Goal: Task Accomplishment & Management: Complete application form

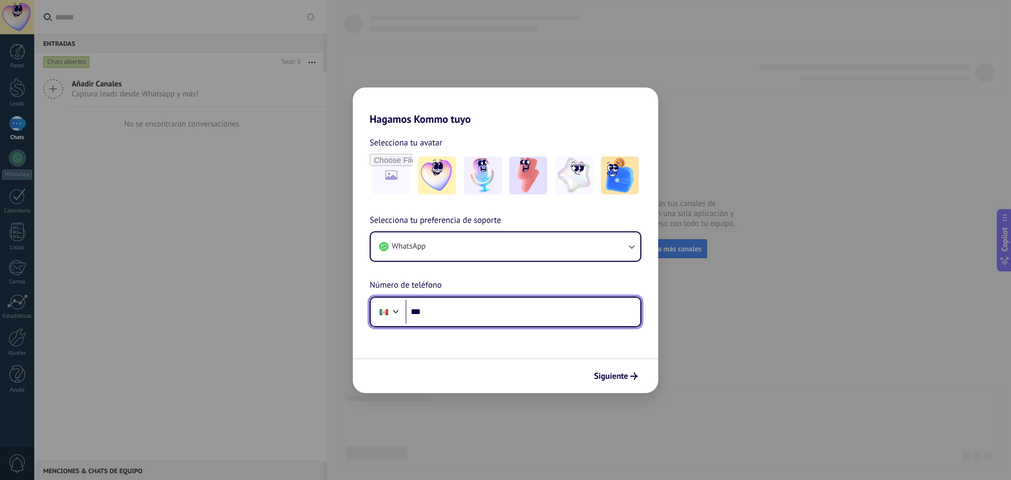
click at [480, 313] on input "***" at bounding box center [523, 312] width 235 height 24
click at [461, 314] on input "***" at bounding box center [523, 312] width 235 height 24
type input "**********"
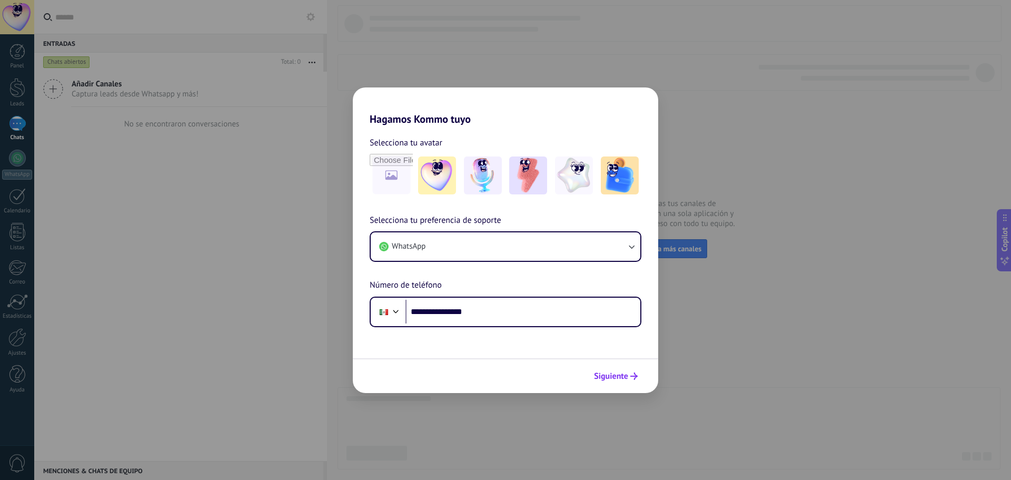
click at [635, 373] on icon "submit" at bounding box center [633, 375] width 7 height 7
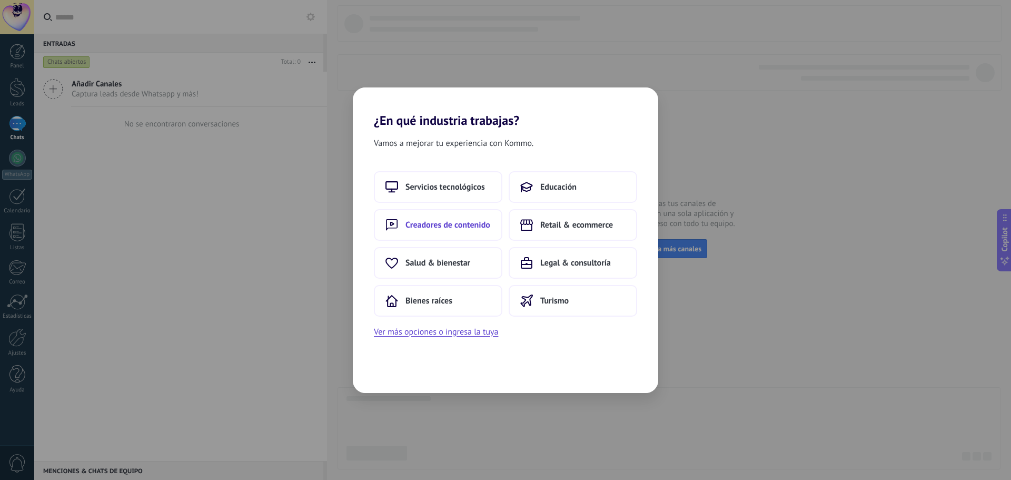
click at [458, 225] on span "Creadores de contenido" at bounding box center [448, 225] width 85 height 11
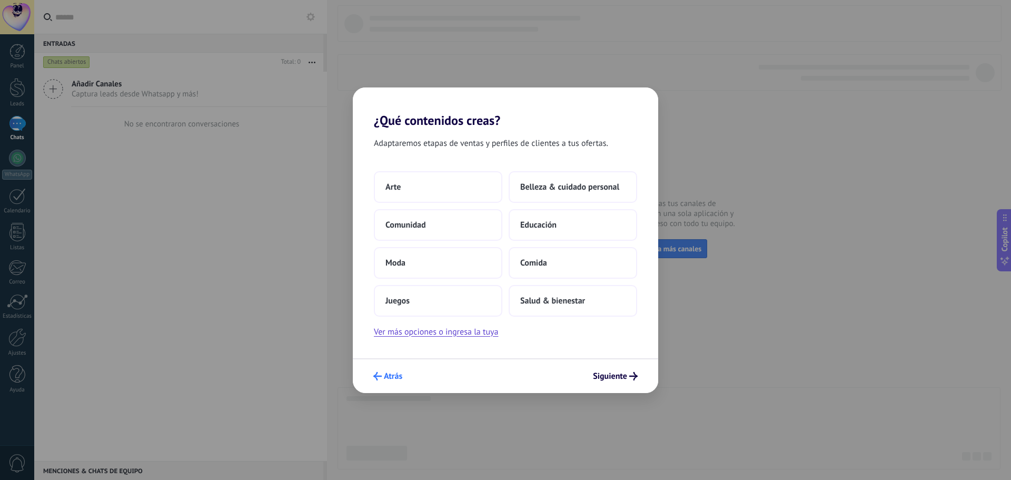
click at [383, 376] on span "Atrás" at bounding box center [387, 376] width 29 height 8
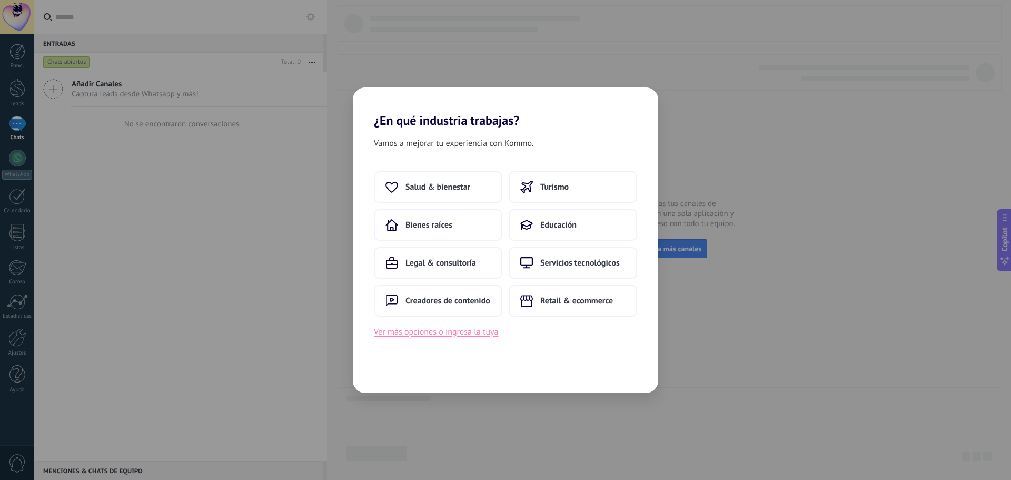
click at [437, 333] on button "Ver más opciones o ingresa la tuya" at bounding box center [436, 332] width 124 height 14
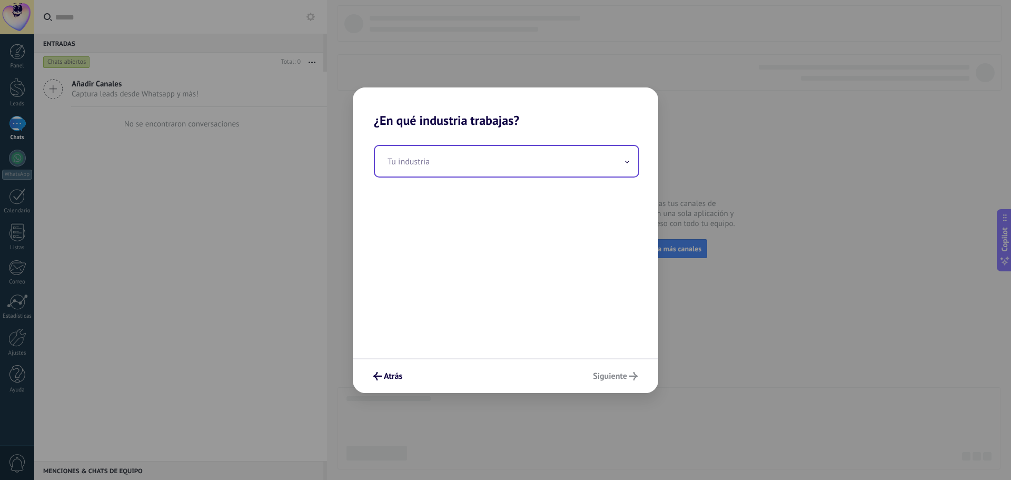
click at [452, 165] on input "text" at bounding box center [506, 161] width 263 height 31
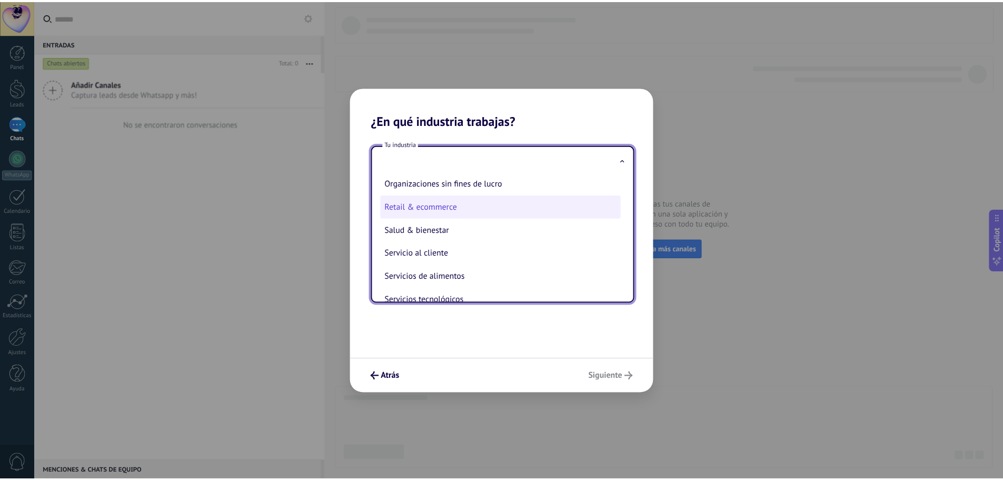
scroll to position [211, 0]
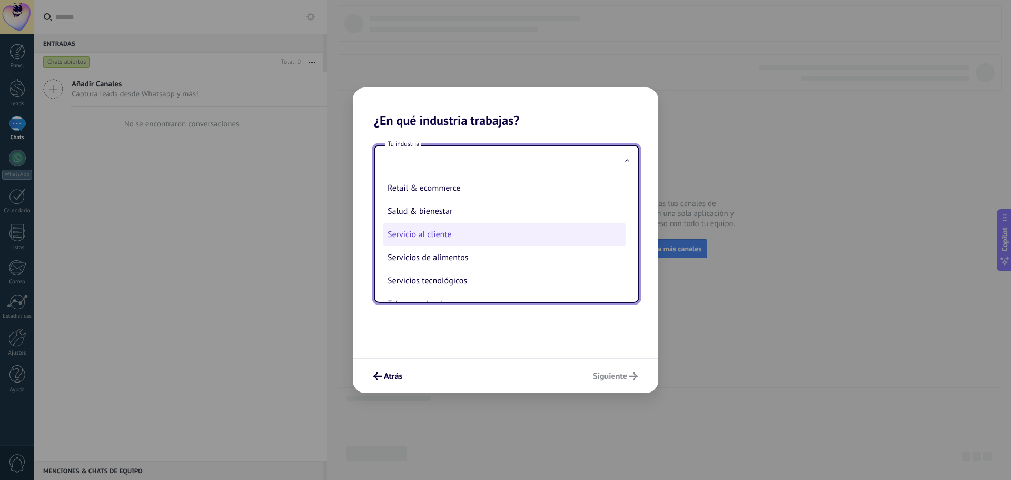
click at [448, 233] on li "Servicio al cliente" at bounding box center [504, 234] width 242 height 23
type input "**********"
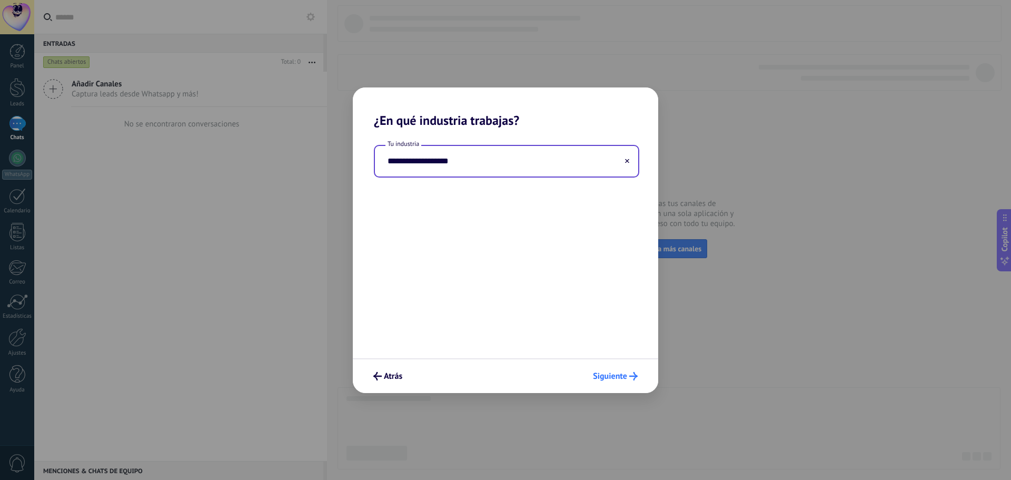
click at [617, 370] on button "Siguiente" at bounding box center [615, 376] width 54 height 18
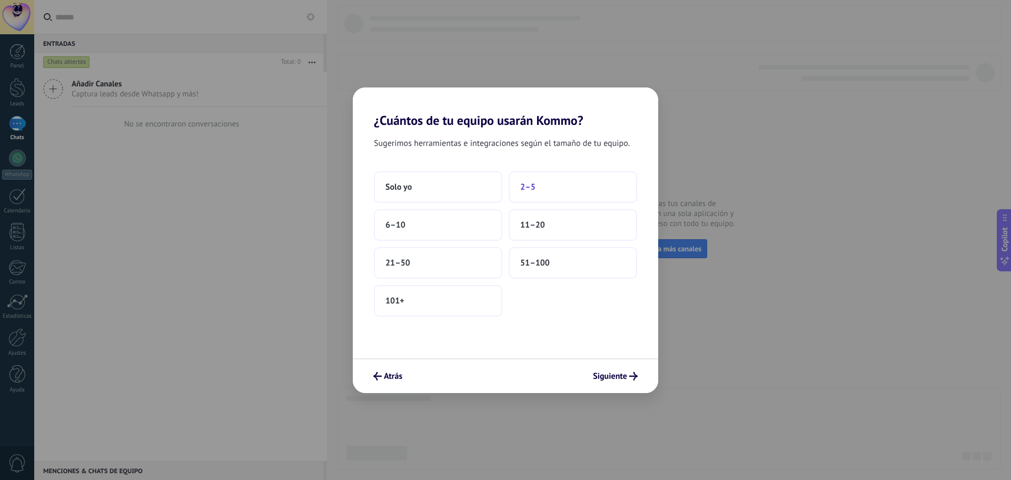
click at [547, 186] on button "2–5" at bounding box center [573, 187] width 129 height 32
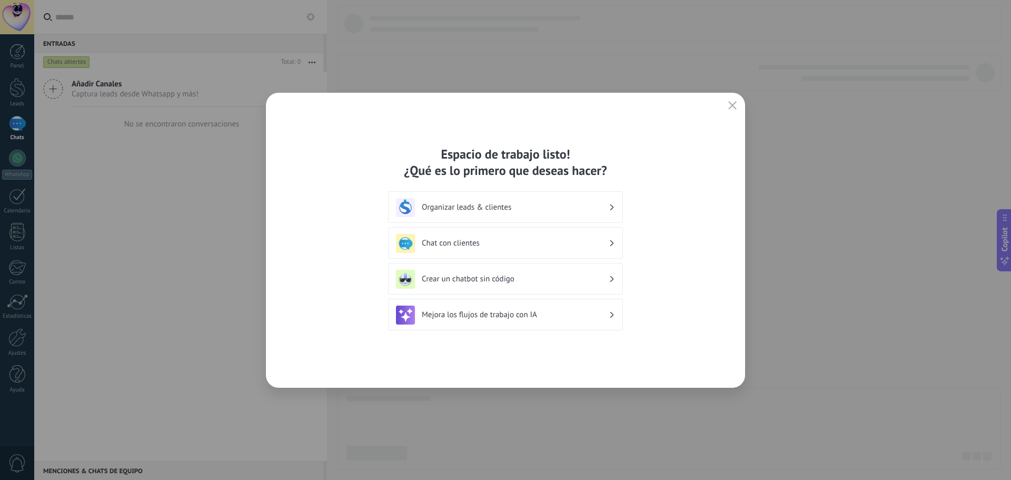
click at [608, 203] on h3 "Organizar leads & clientes" at bounding box center [515, 207] width 187 height 10
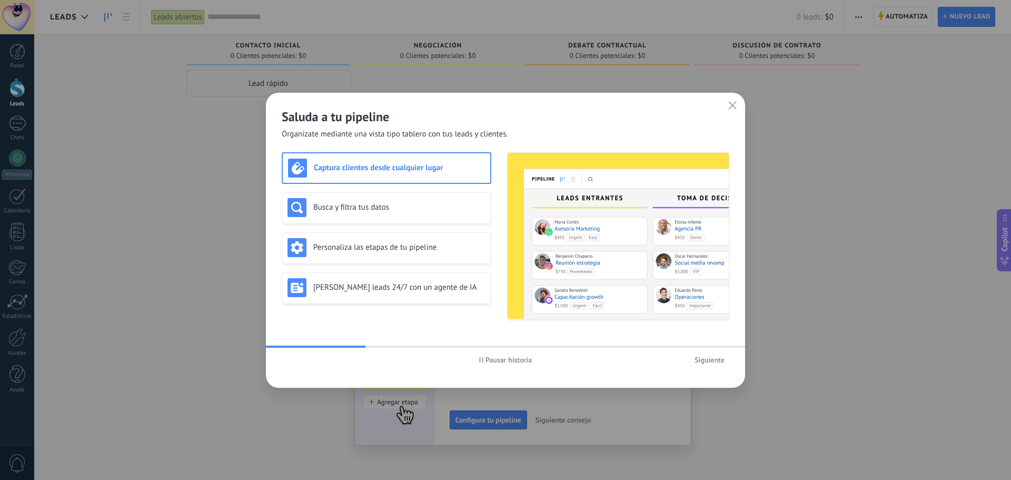
click at [708, 359] on span "Siguiente" at bounding box center [710, 359] width 30 height 7
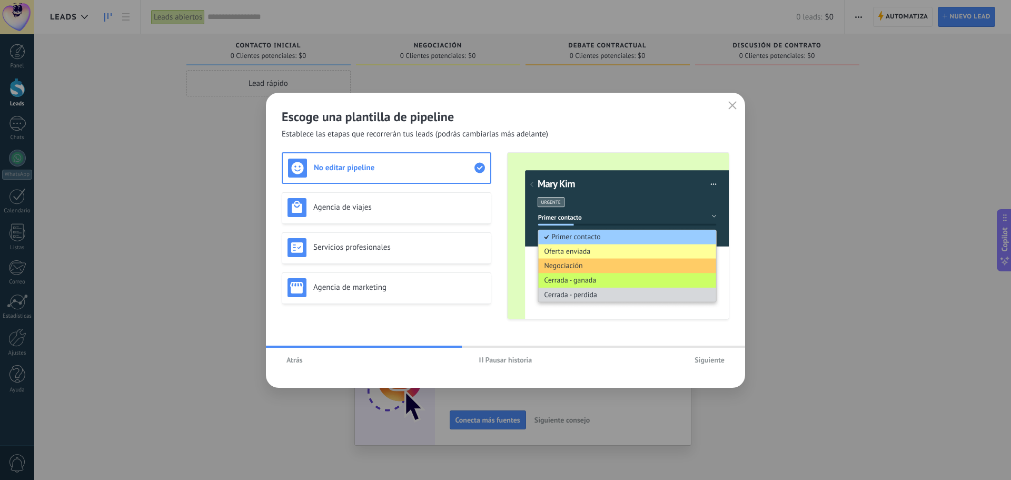
click at [703, 360] on span "Siguiente" at bounding box center [710, 359] width 30 height 7
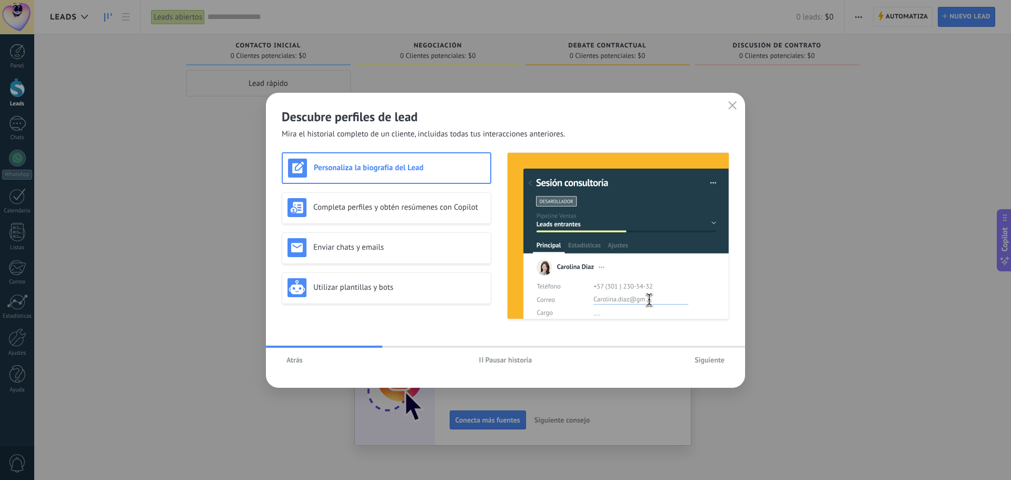
click at [703, 359] on span "Siguiente" at bounding box center [710, 359] width 30 height 7
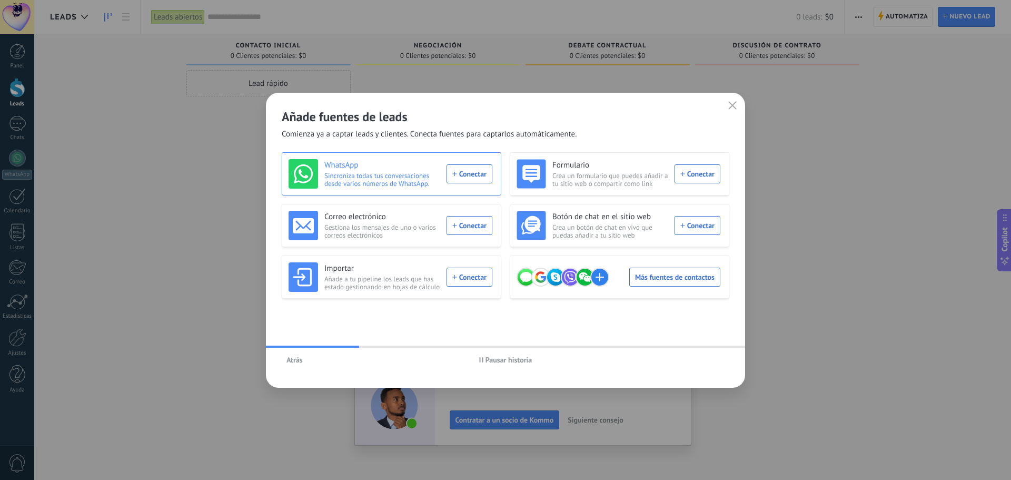
click at [468, 171] on div "WhatsApp Sincroniza todas tus conversaciones desde varios números de WhatsApp. …" at bounding box center [391, 173] width 204 height 29
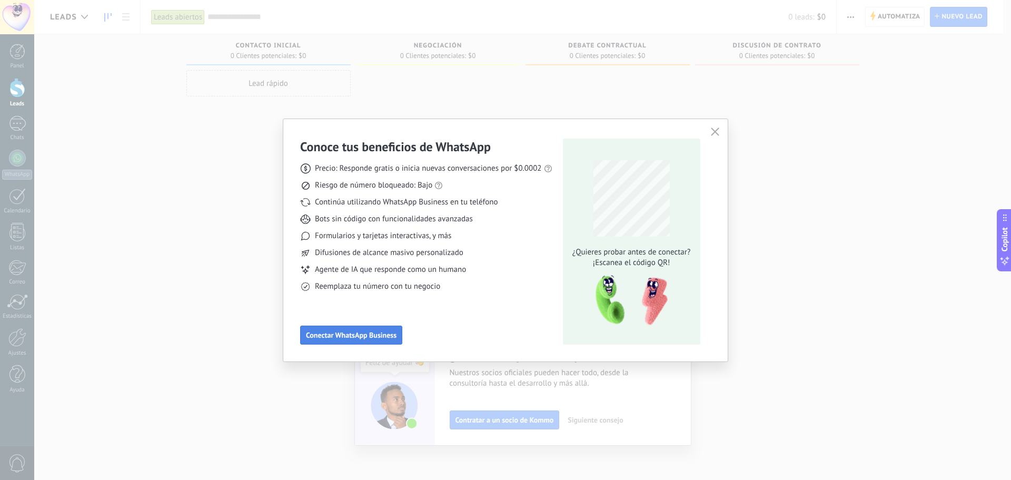
click at [356, 334] on span "Conectar WhatsApp Business" at bounding box center [351, 334] width 91 height 7
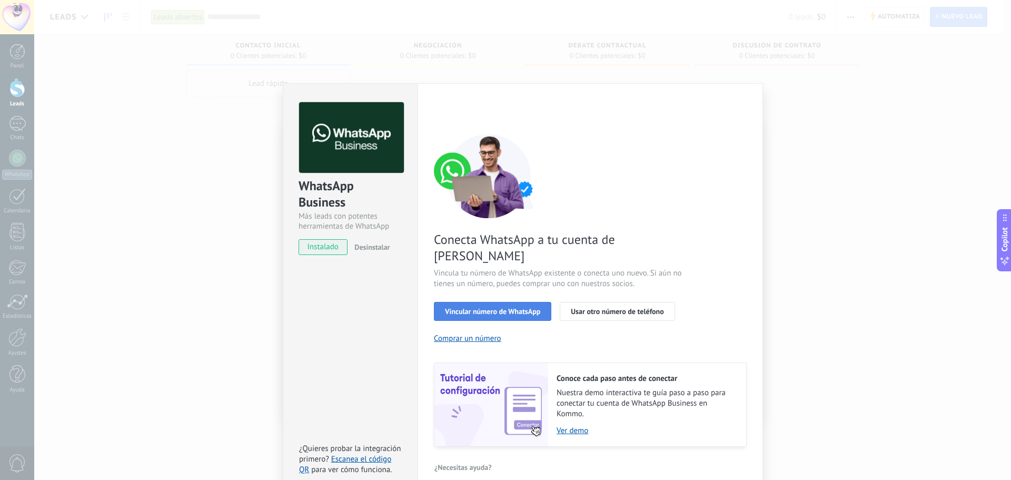
click at [496, 302] on button "Vincular número de WhatsApp" at bounding box center [492, 311] width 117 height 19
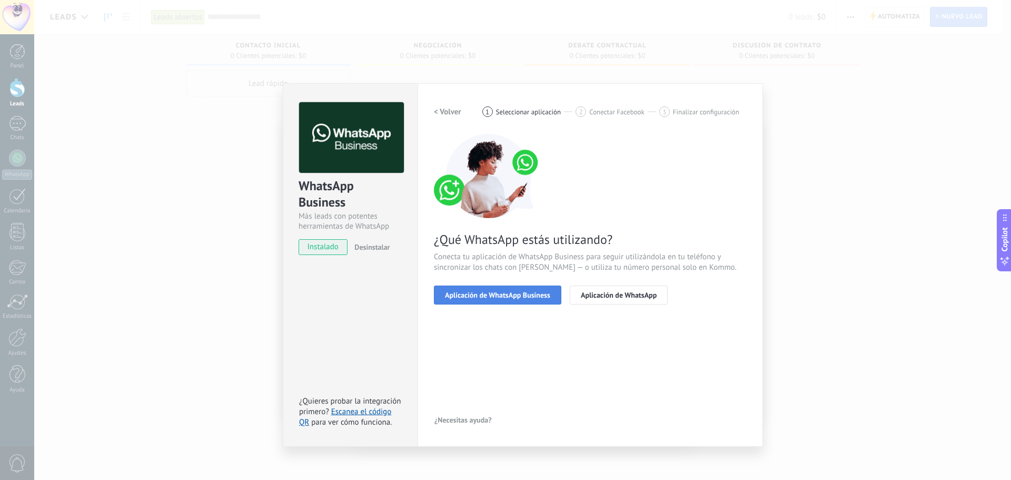
click at [491, 294] on span "Aplicación de WhatsApp Business" at bounding box center [497, 294] width 105 height 7
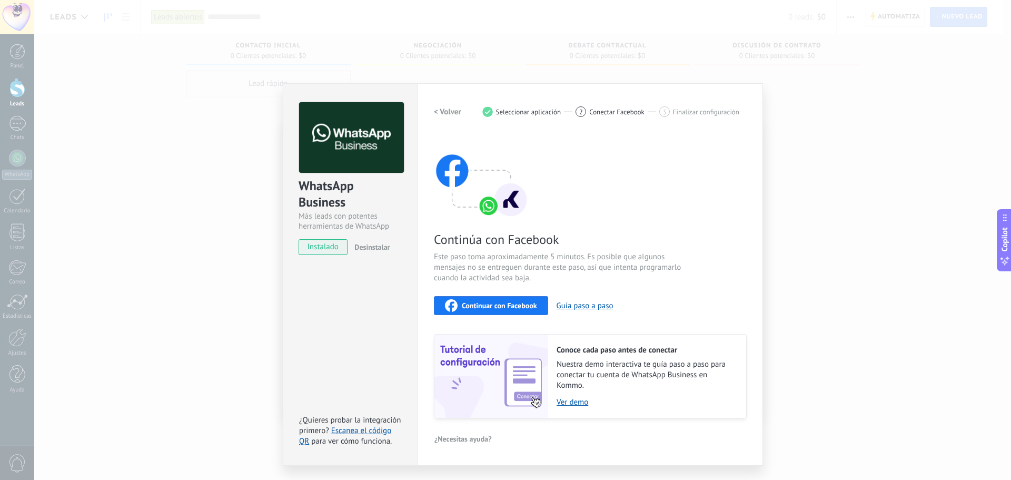
click at [510, 304] on span "Continuar con Facebook" at bounding box center [499, 305] width 75 height 7
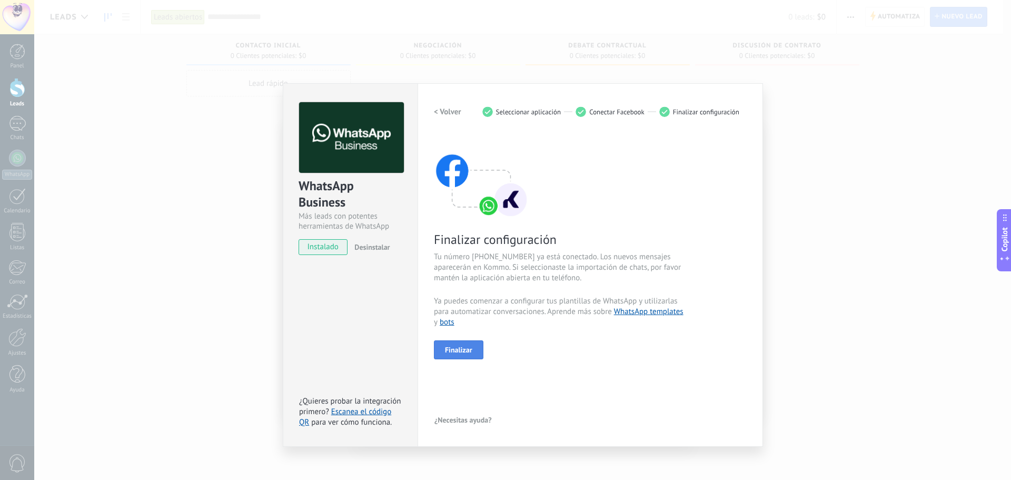
click at [458, 343] on button "Finalizar" at bounding box center [459, 349] width 50 height 19
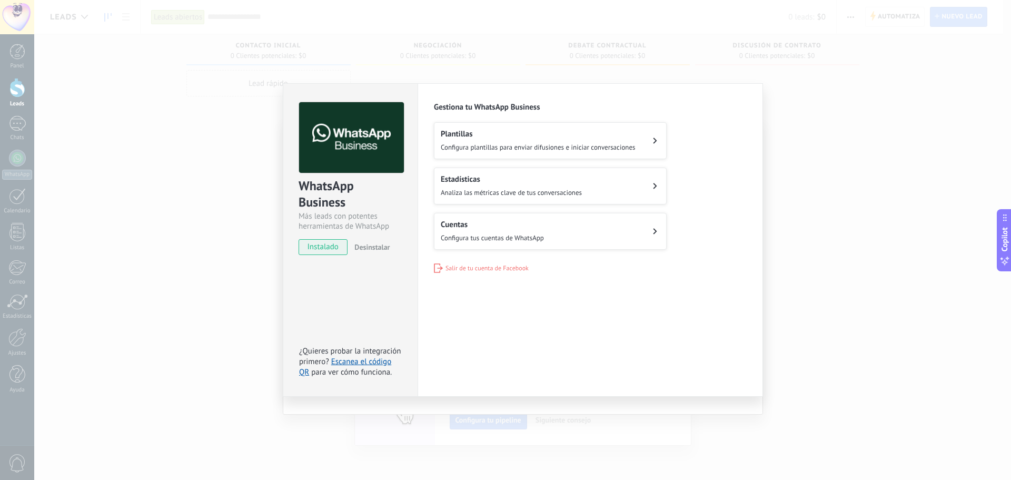
click at [653, 141] on icon at bounding box center [655, 140] width 4 height 6
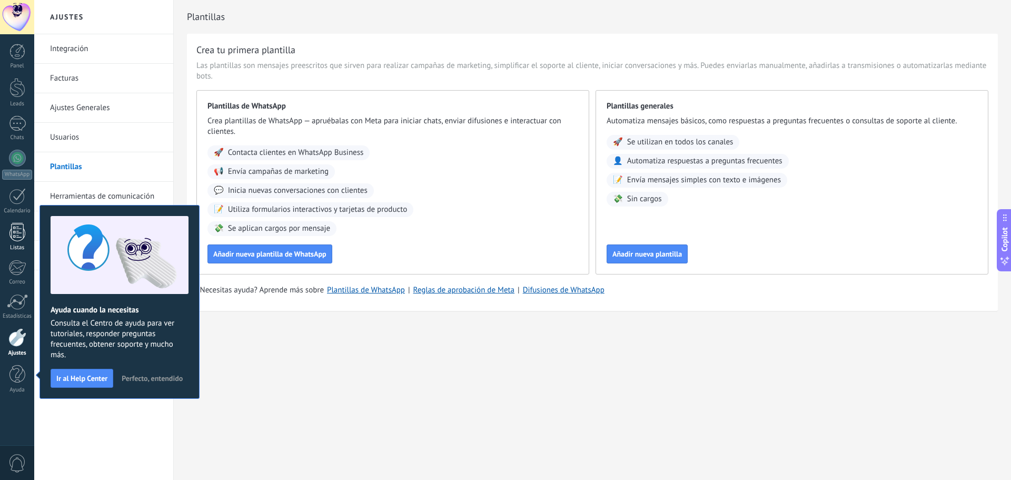
drag, startPoint x: 80, startPoint y: 376, endPoint x: 22, endPoint y: 244, distance: 143.6
click at [78, 375] on span "Ir al Help Center" at bounding box center [81, 377] width 51 height 7
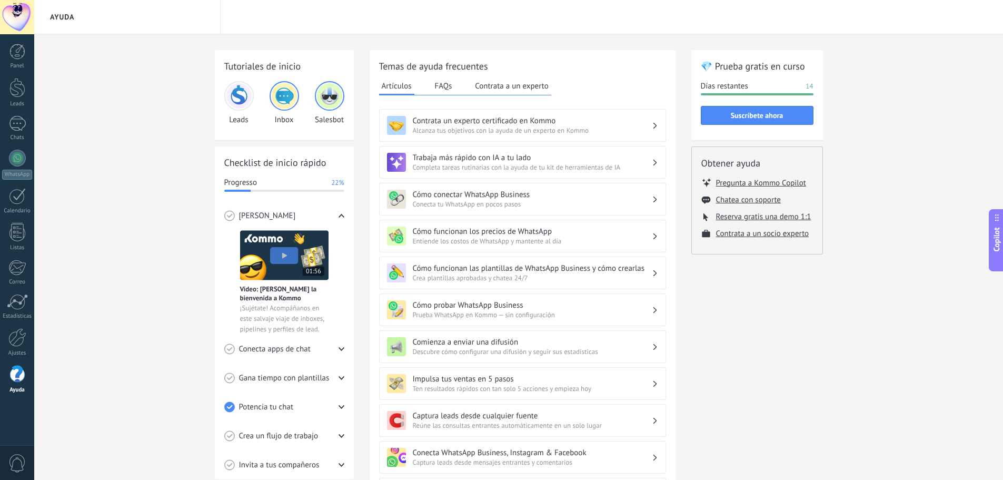
click at [20, 14] on div at bounding box center [17, 17] width 34 height 34
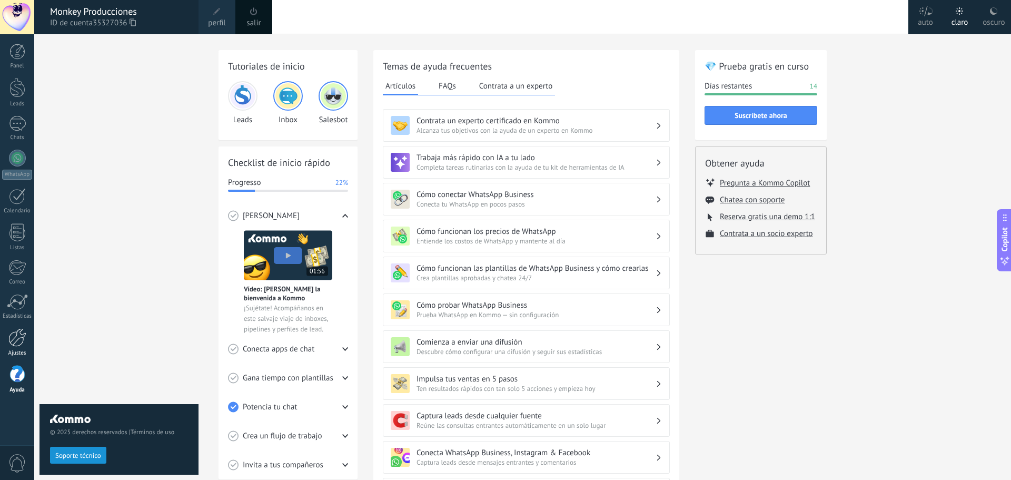
click at [13, 337] on div at bounding box center [17, 337] width 18 height 18
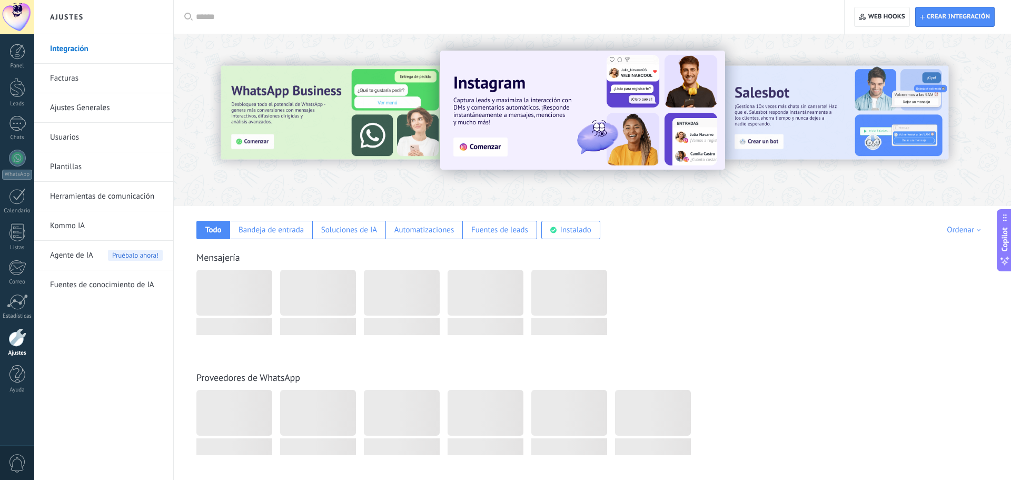
click at [68, 135] on link "Usuarios" at bounding box center [106, 137] width 113 height 29
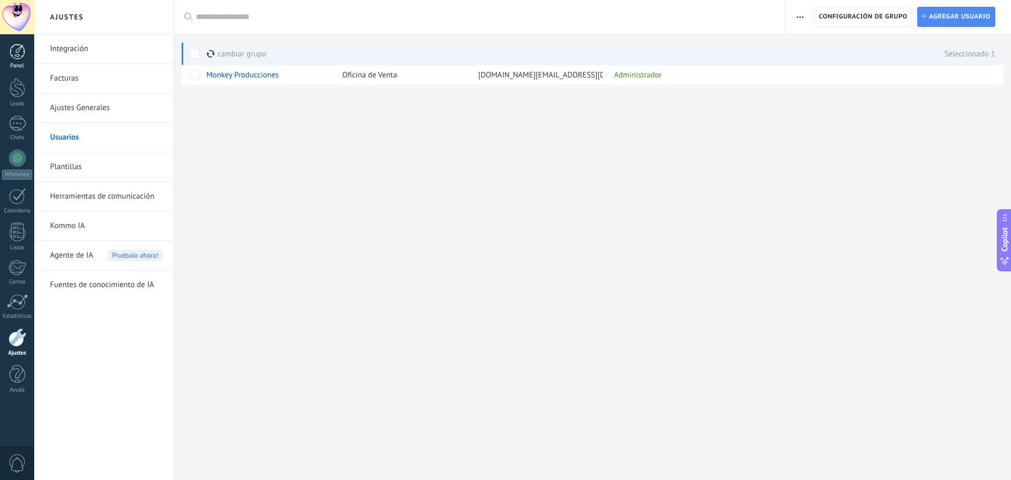
click at [21, 46] on div at bounding box center [17, 52] width 16 height 16
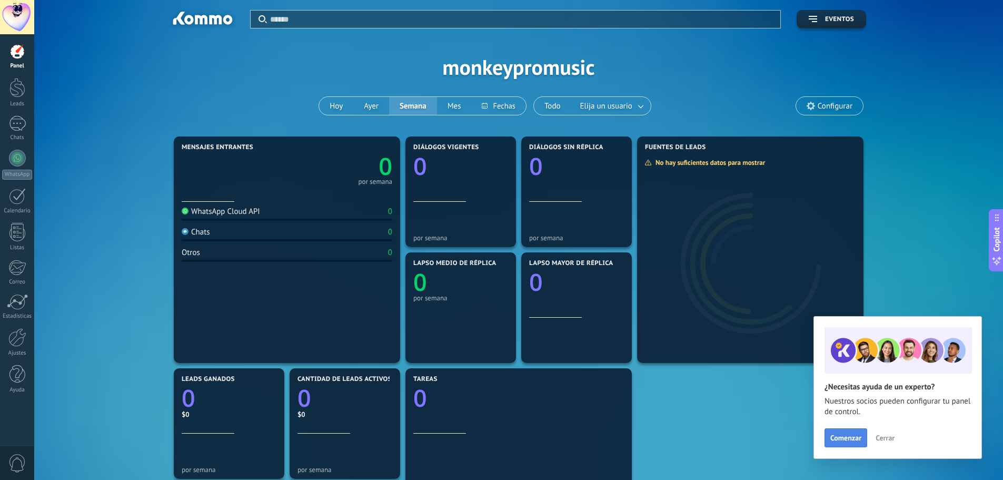
click at [856, 438] on span "Comenzar" at bounding box center [846, 437] width 31 height 7
